Goal: Download file/media

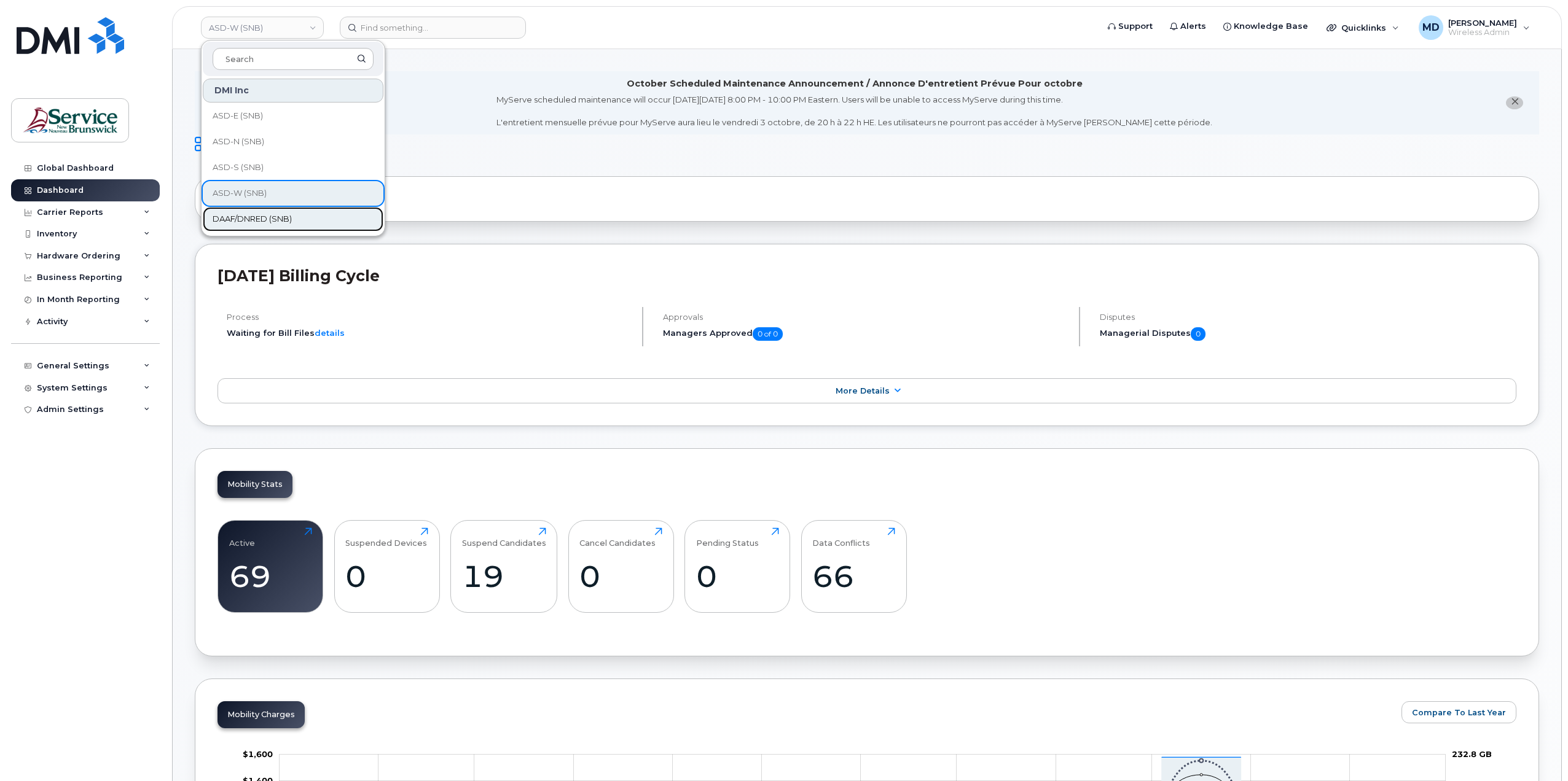
click at [257, 216] on span "DAAF/DNRED (SNB)" at bounding box center [252, 219] width 79 height 12
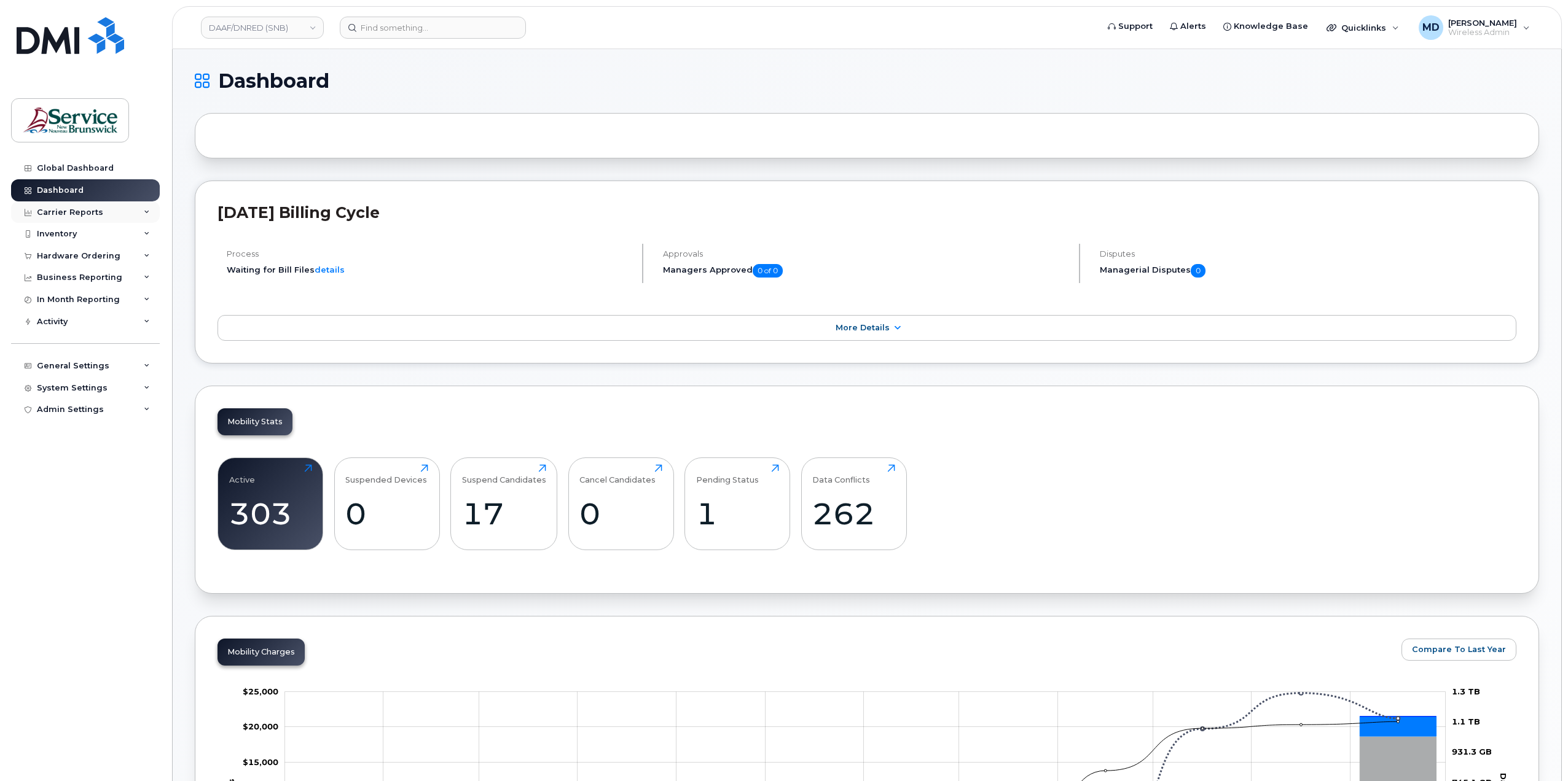
click at [79, 211] on div "Carrier Reports" at bounding box center [70, 212] width 66 height 9
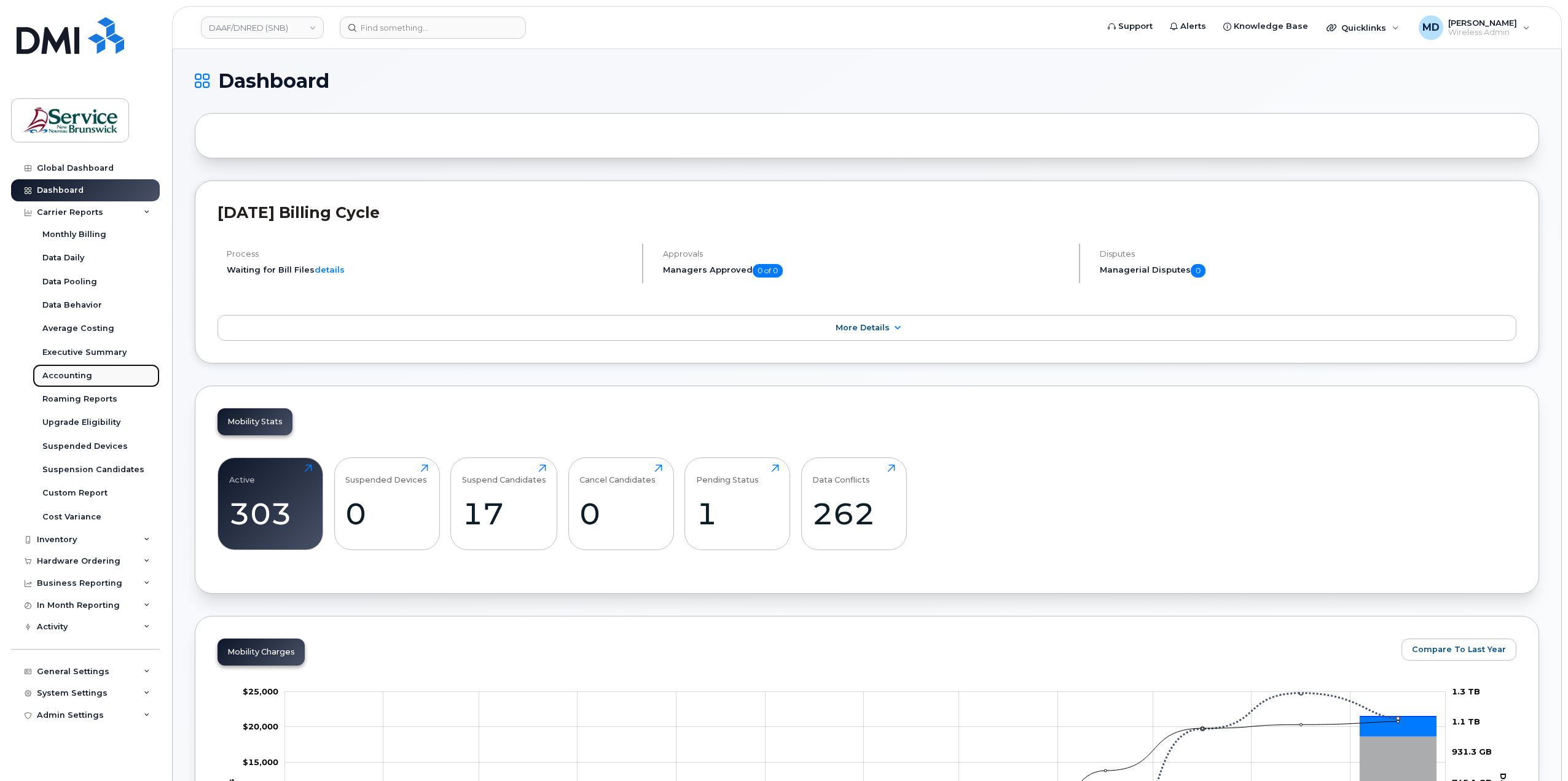
click at [83, 377] on div "Accounting" at bounding box center [67, 376] width 50 height 11
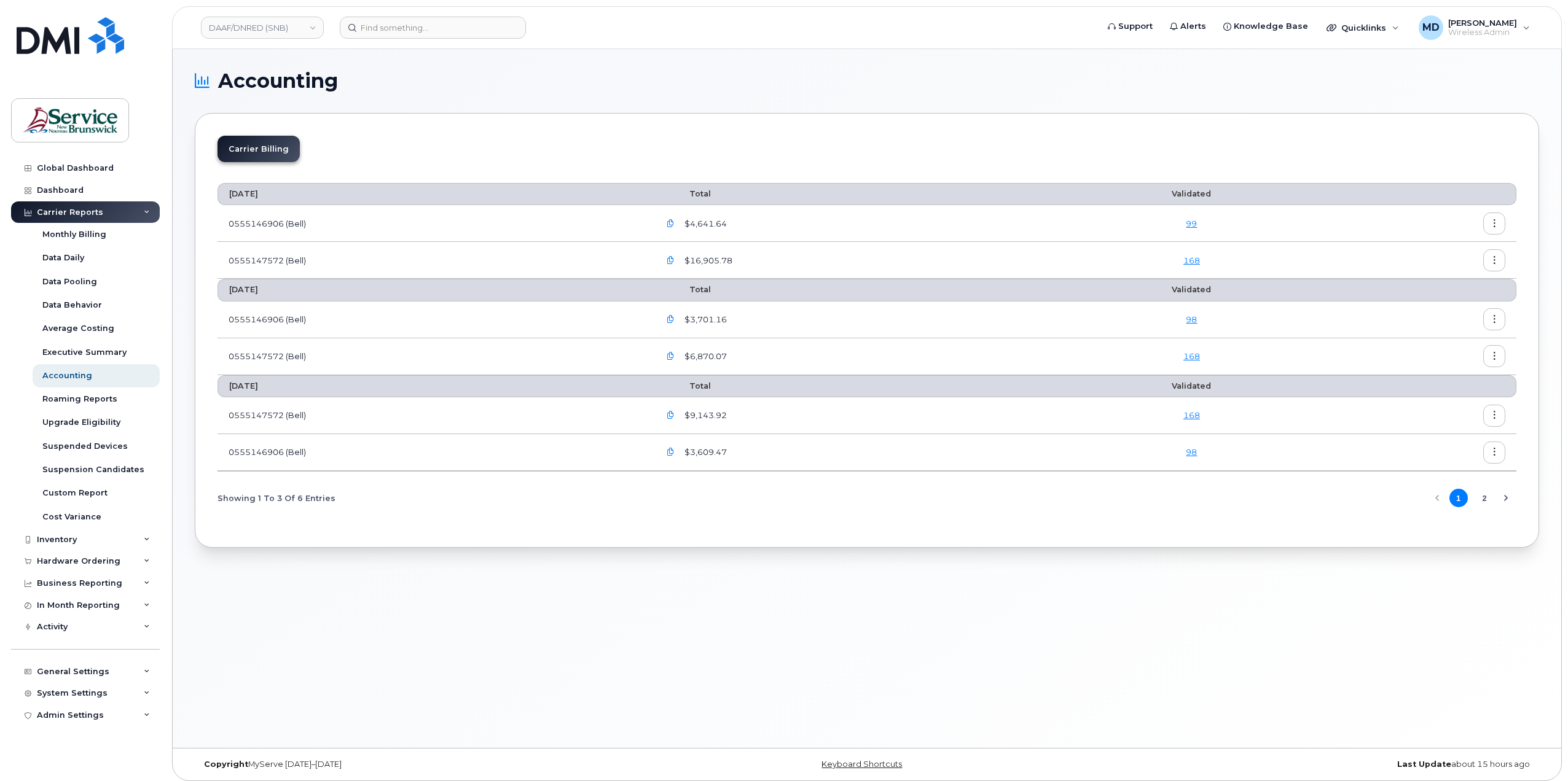
click at [675, 220] on icon "button" at bounding box center [670, 224] width 8 height 8
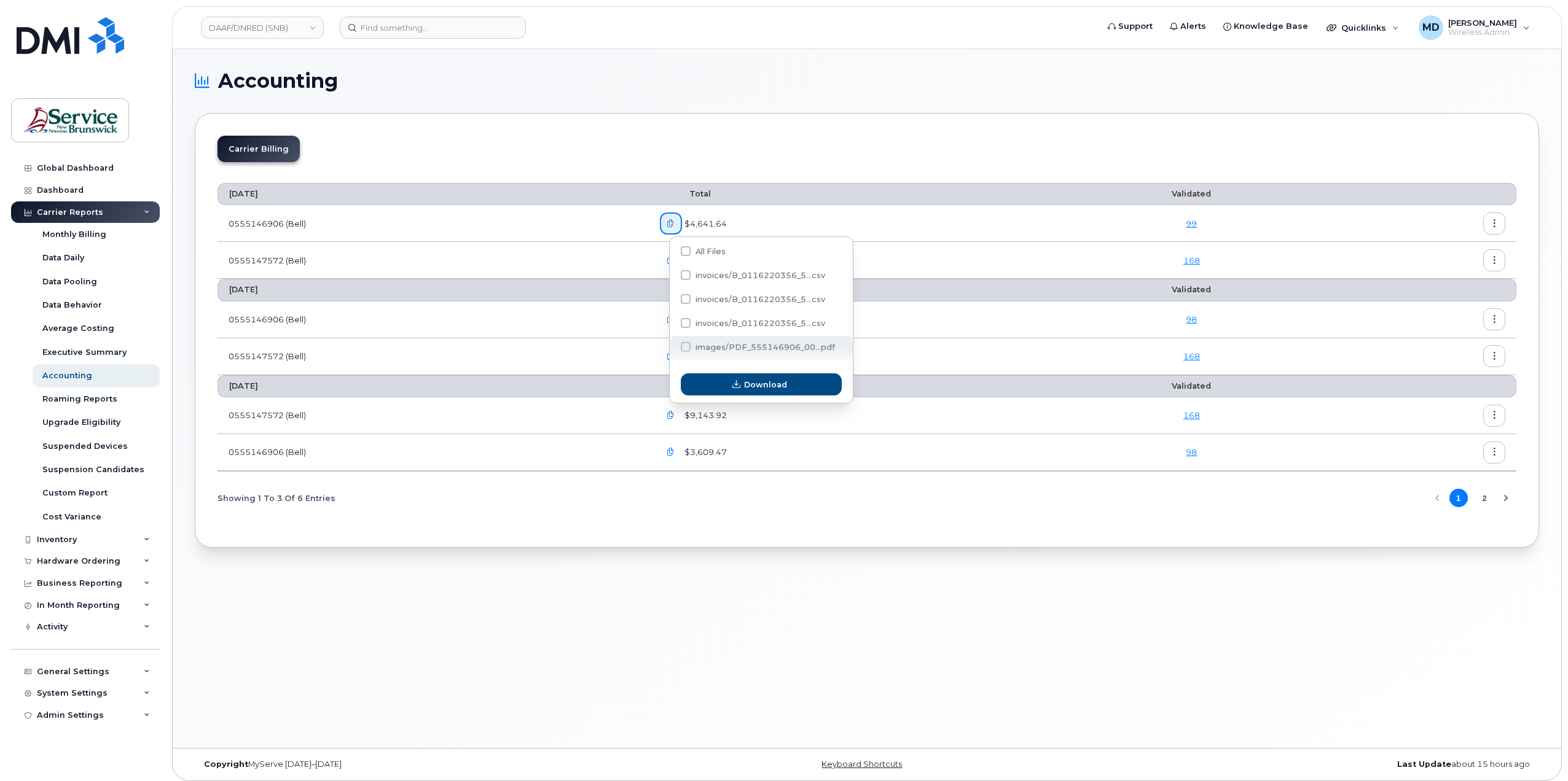
click at [719, 347] on span "images/PDF_555146906_00...pdf" at bounding box center [765, 347] width 139 height 9
click at [672, 347] on input "images/PDF_555146906_00...pdf" at bounding box center [669, 347] width 6 height 6
checkbox input "true"
click at [748, 390] on span "Download" at bounding box center [766, 385] width 43 height 12
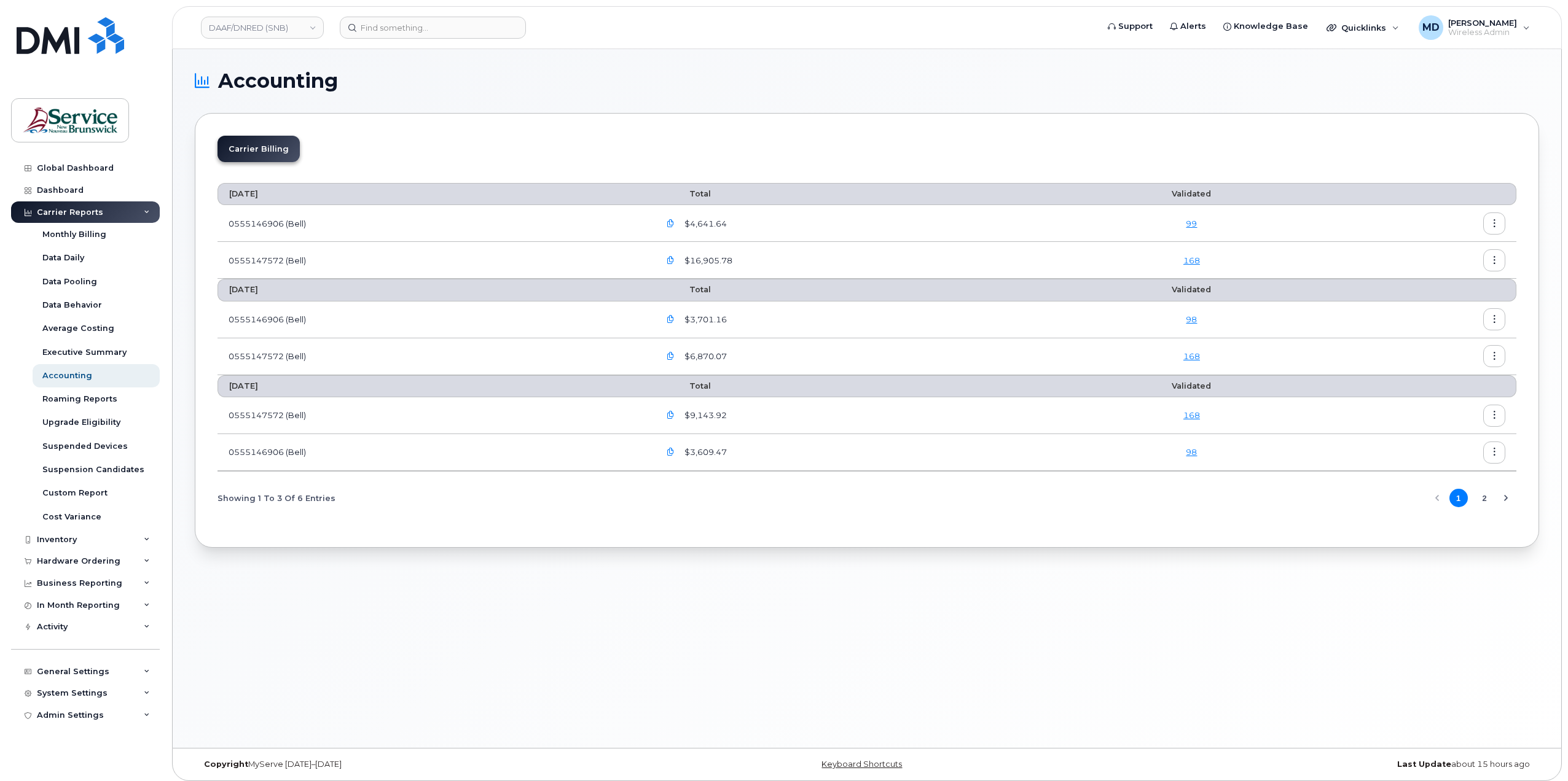
click at [675, 260] on icon "button" at bounding box center [670, 261] width 8 height 8
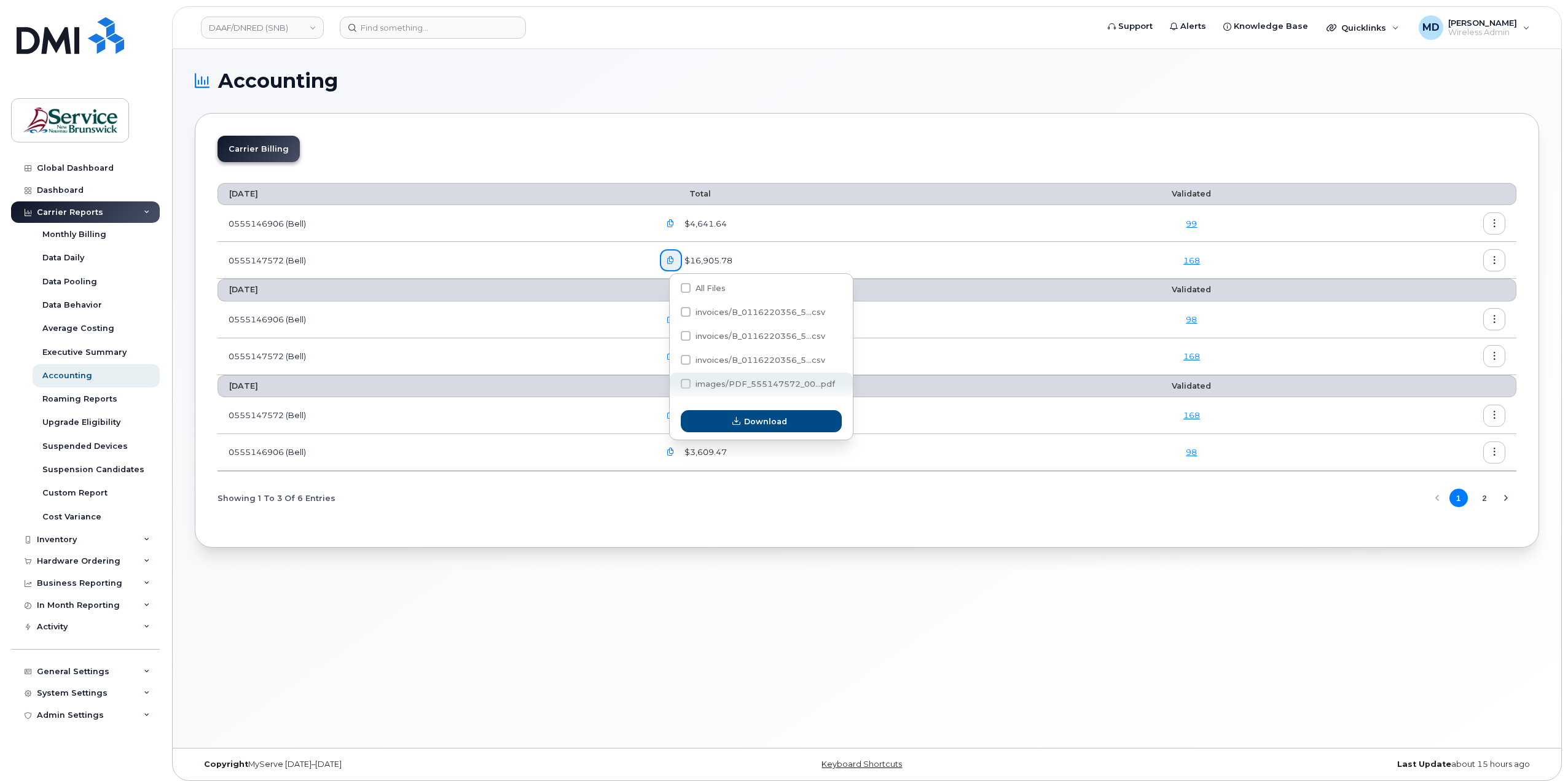
click at [728, 379] on span "images/PDF_555147572_00...pdf" at bounding box center [765, 384] width 139 height 9
click at [672, 381] on input "images/PDF_555147572_00...pdf" at bounding box center [669, 384] width 6 height 6
checkbox input "true"
click at [768, 415] on button "Download" at bounding box center [761, 421] width 161 height 22
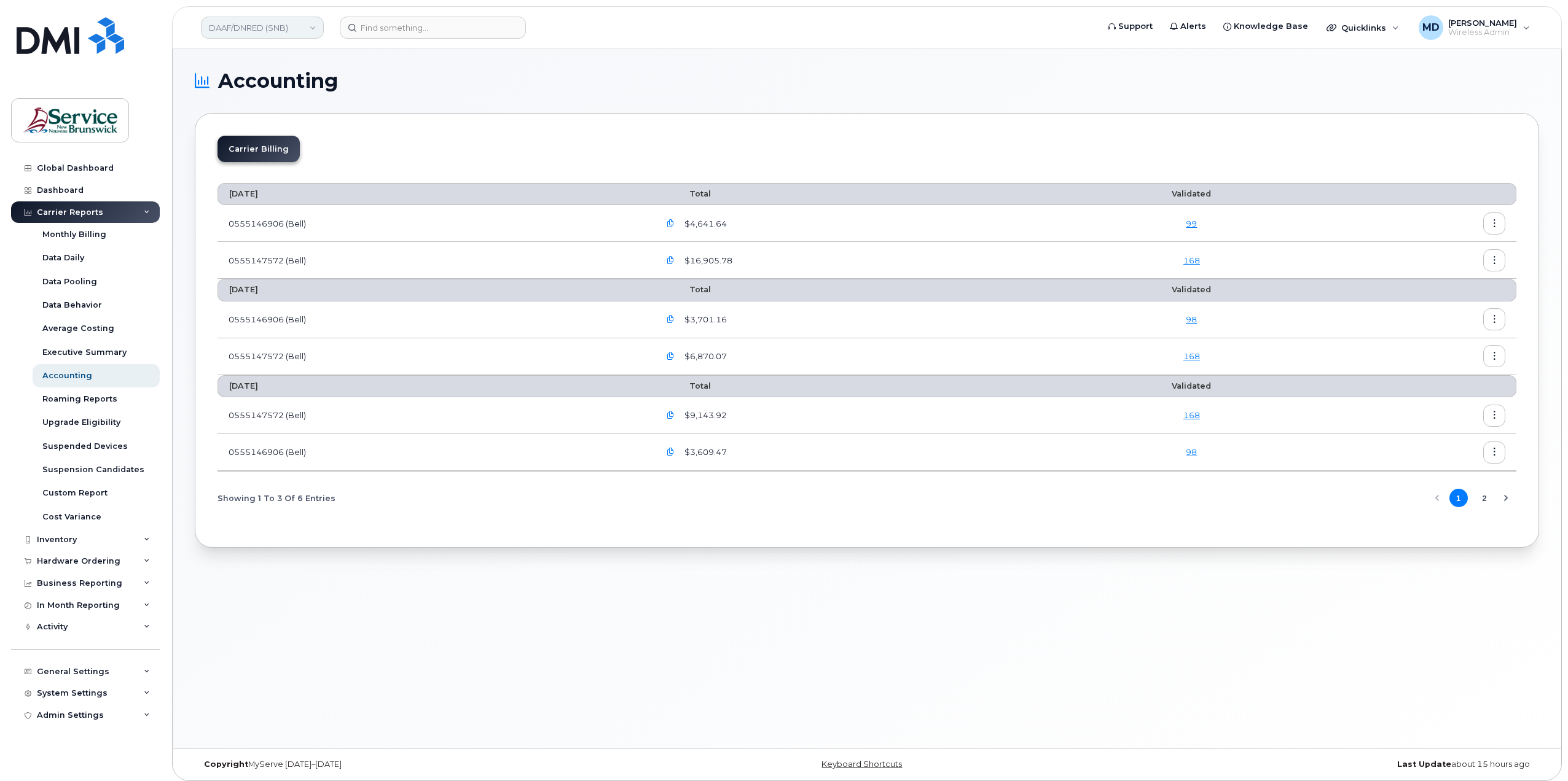
click at [312, 22] on link "DAAF/DNRED (SNB)" at bounding box center [262, 28] width 123 height 22
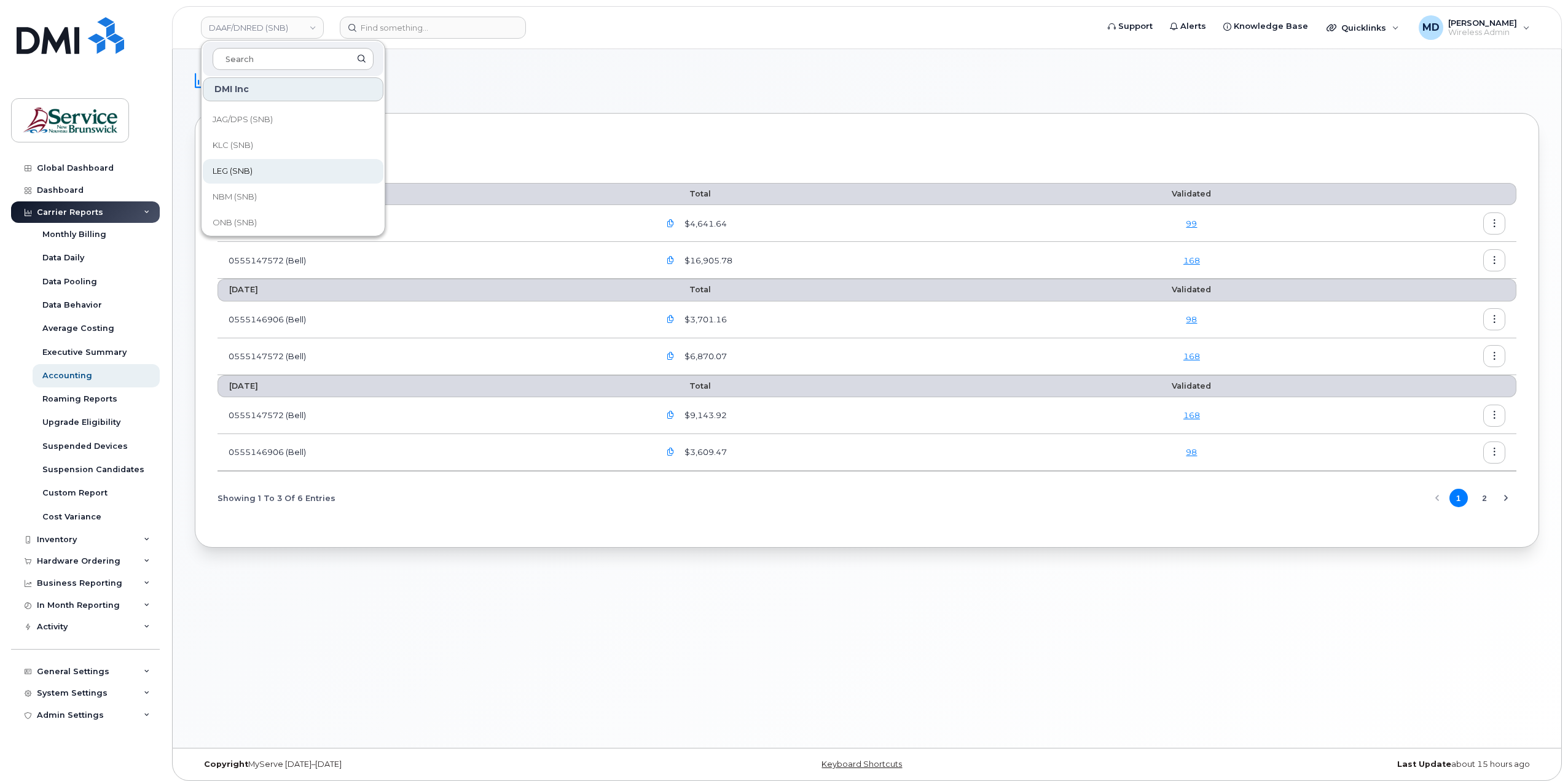
scroll to position [594, 0]
click at [308, 143] on span "Service [GEOGRAPHIC_DATA] (SNB)" at bounding box center [283, 141] width 141 height 24
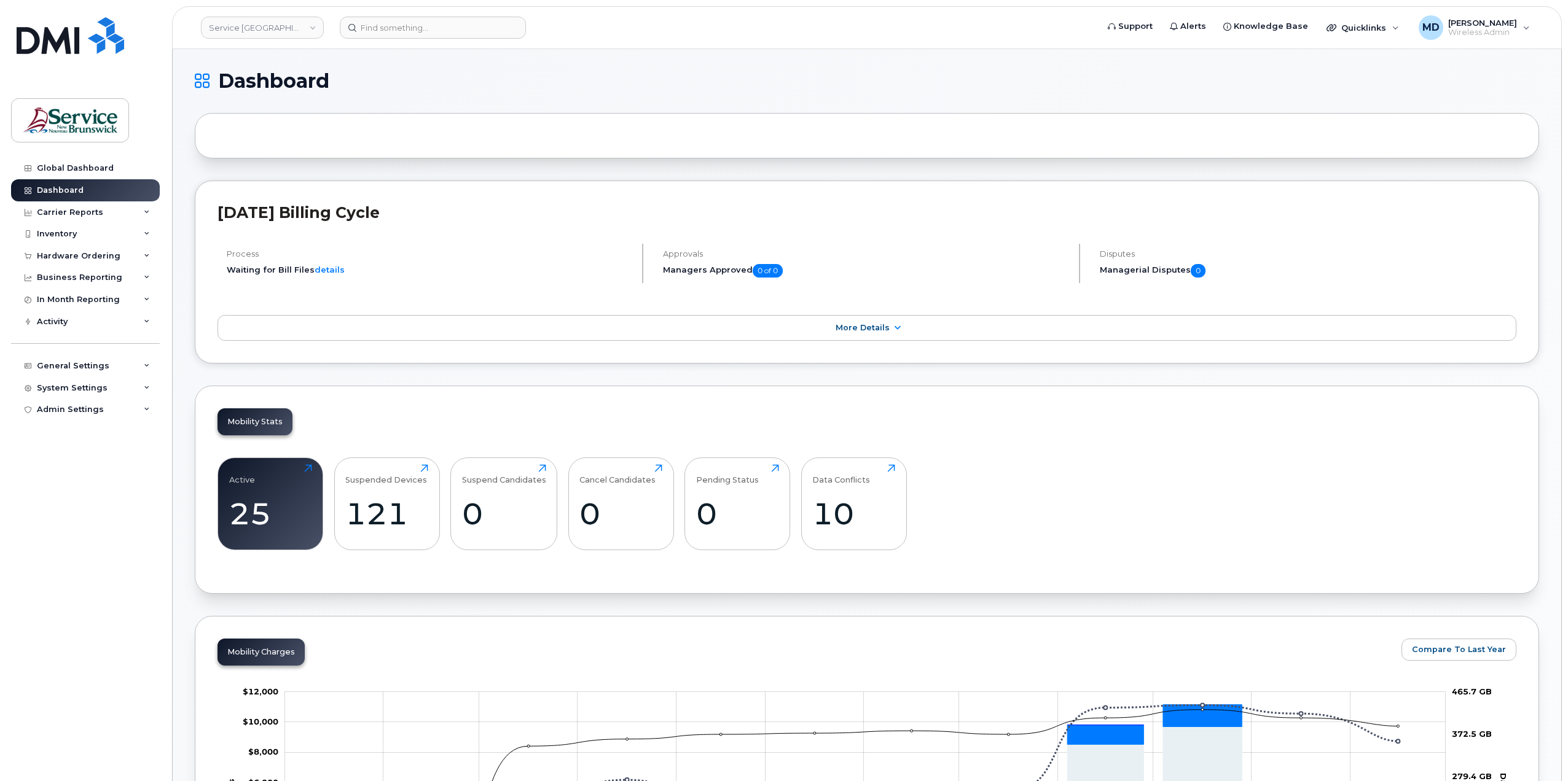
drag, startPoint x: 139, startPoint y: 472, endPoint x: 154, endPoint y: 463, distance: 17.5
click at [137, 474] on div "Global Dashboard Dashboard Carrier Reports Monthly Billing Data Daily Data Pool…" at bounding box center [87, 460] width 151 height 606
click at [100, 384] on div "System Settings" at bounding box center [72, 388] width 71 height 9
click at [53, 570] on div "Users" at bounding box center [54, 575] width 25 height 11
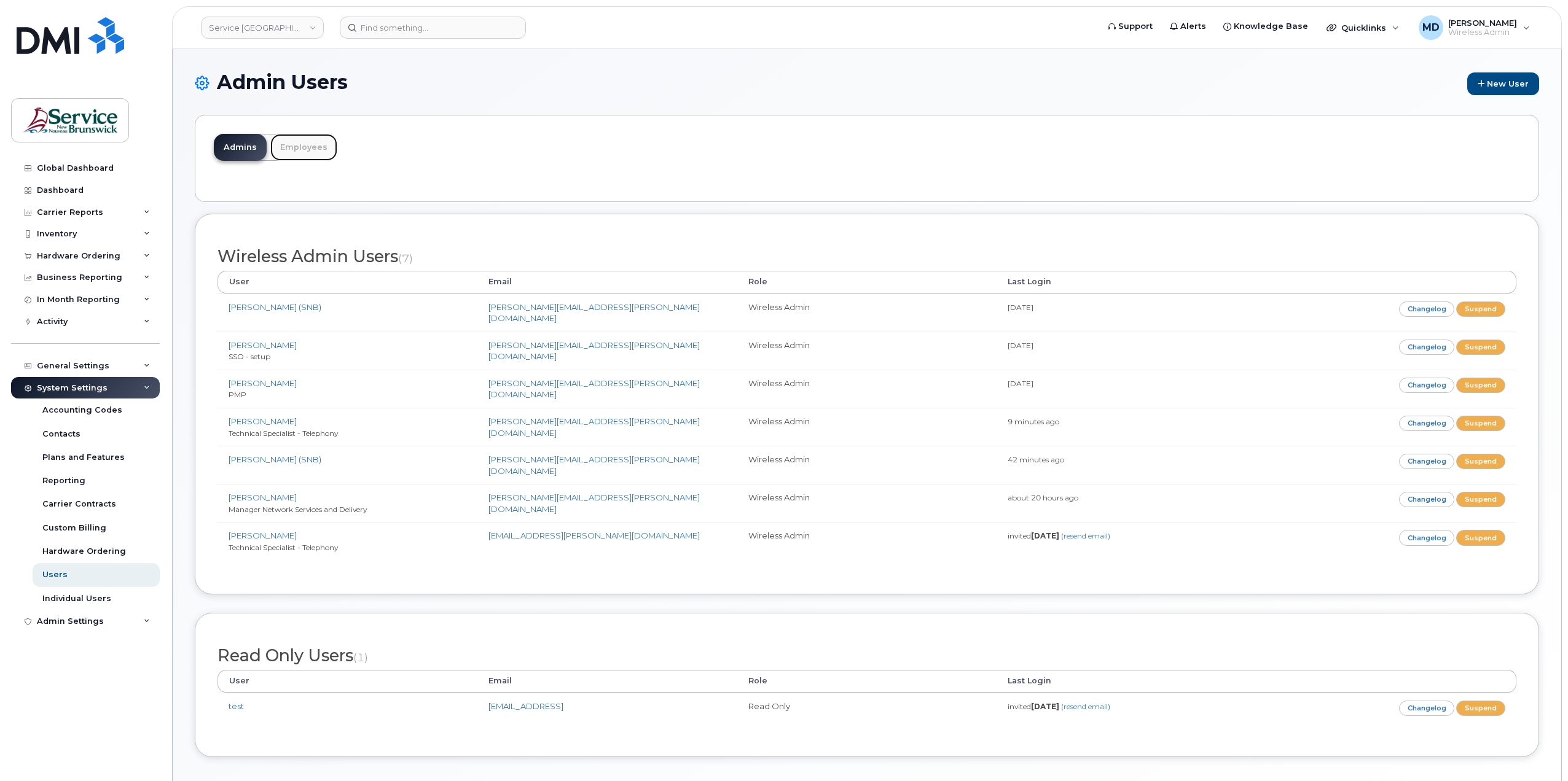
click at [296, 145] on link "Employees" at bounding box center [304, 147] width 67 height 27
